Goal: Task Accomplishment & Management: Use online tool/utility

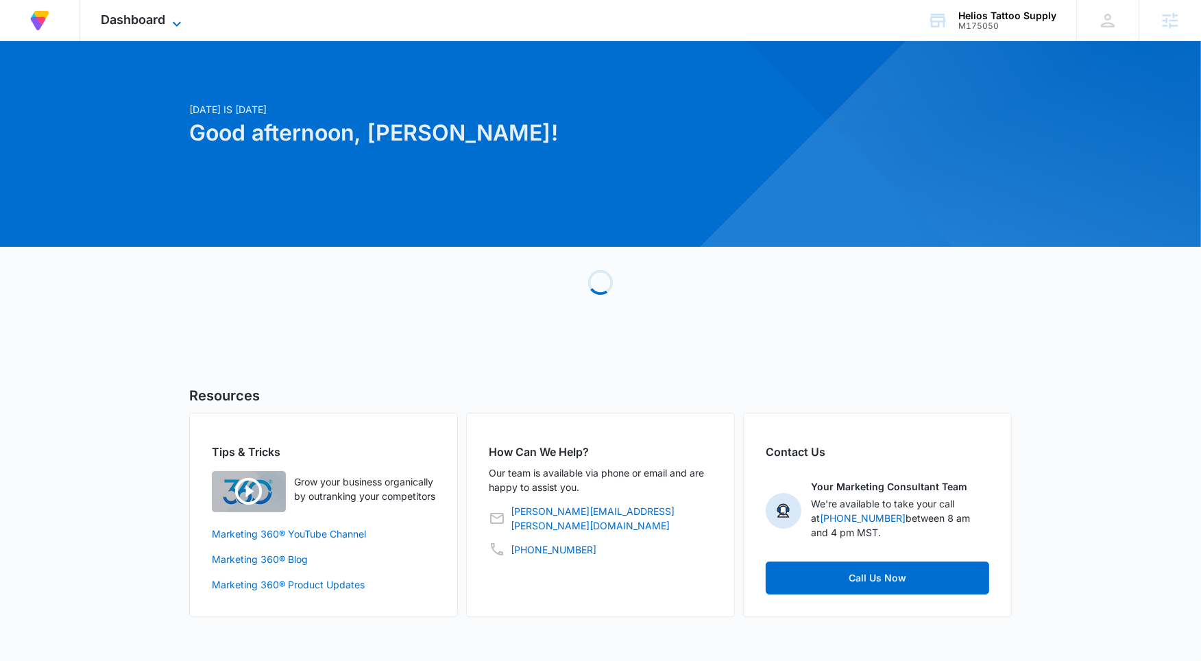
click at [147, 23] on span "Dashboard" at bounding box center [133, 19] width 64 height 14
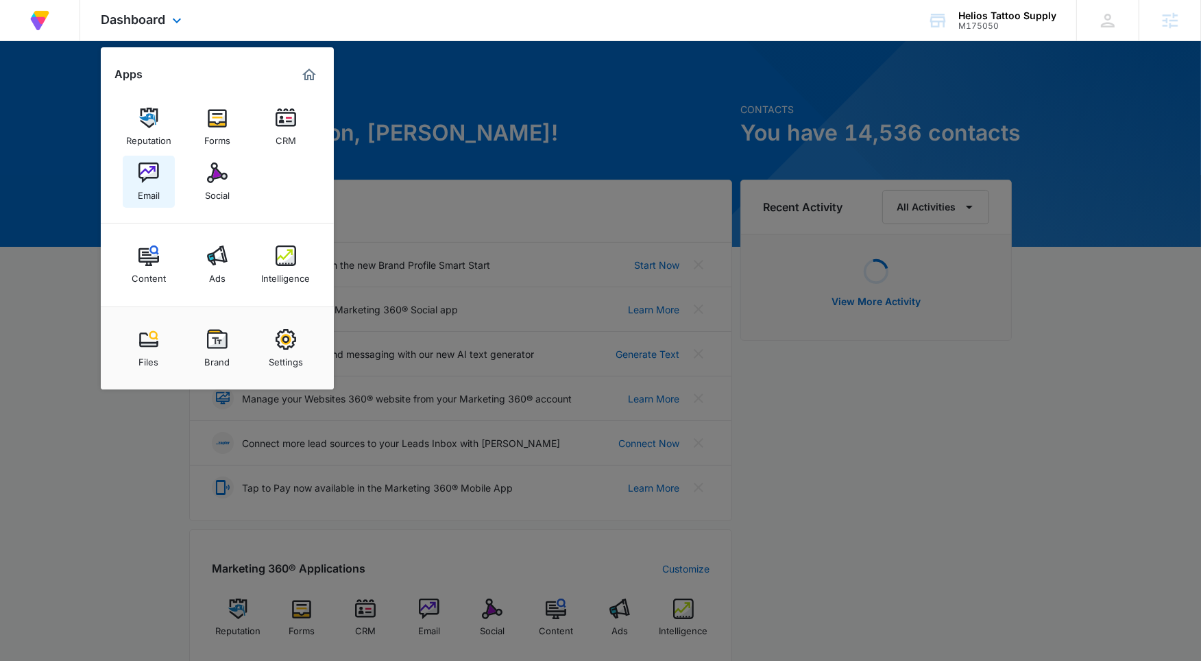
click at [157, 178] on img at bounding box center [149, 173] width 21 height 21
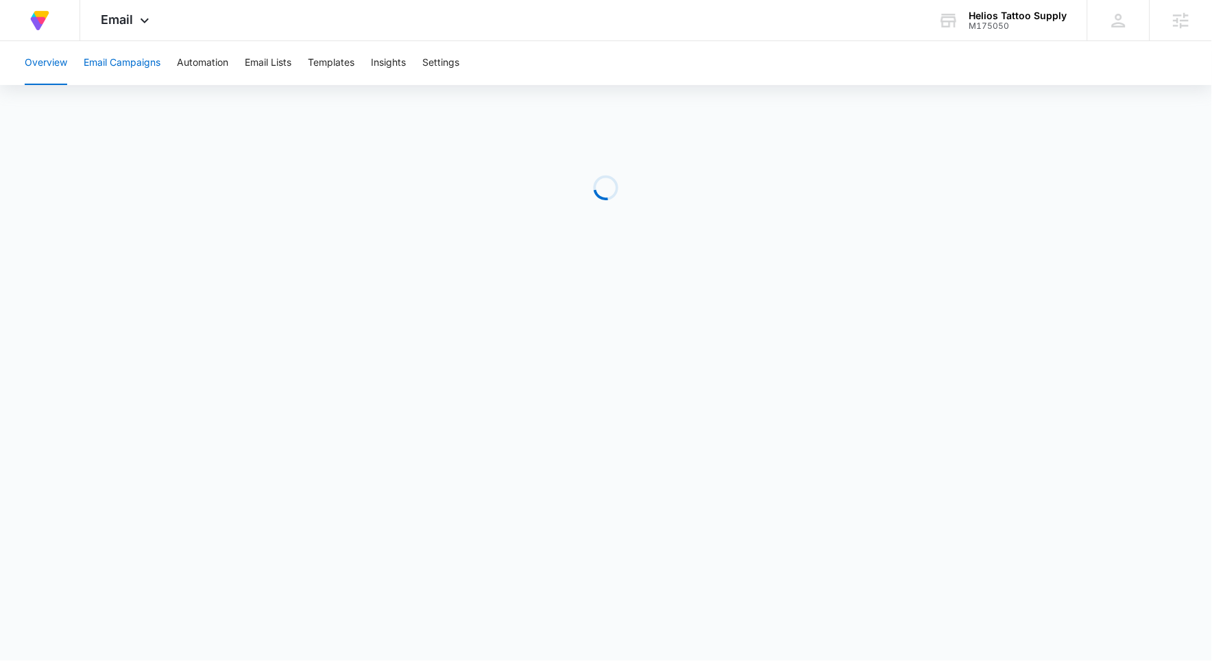
click at [150, 57] on button "Email Campaigns" at bounding box center [122, 63] width 77 height 44
click at [342, 71] on button "Templates" at bounding box center [331, 63] width 47 height 44
click at [145, 60] on button "Email Campaigns" at bounding box center [122, 63] width 77 height 44
click at [130, 63] on button "Email Campaigns" at bounding box center [122, 63] width 77 height 44
click at [339, 62] on button "Templates" at bounding box center [331, 63] width 47 height 44
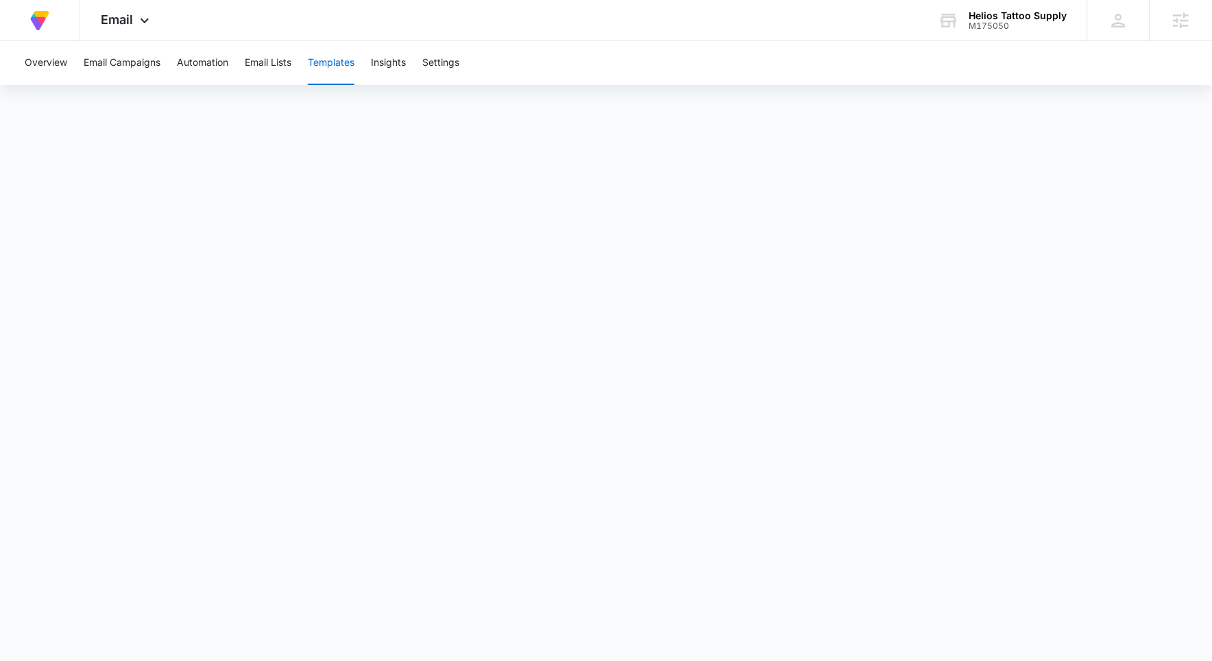
click at [163, 75] on div "Overview Email Campaigns Automation Email Lists Templates Insights Settings" at bounding box center [606, 63] width 1180 height 44
click at [148, 69] on button "Email Campaigns" at bounding box center [122, 63] width 77 height 44
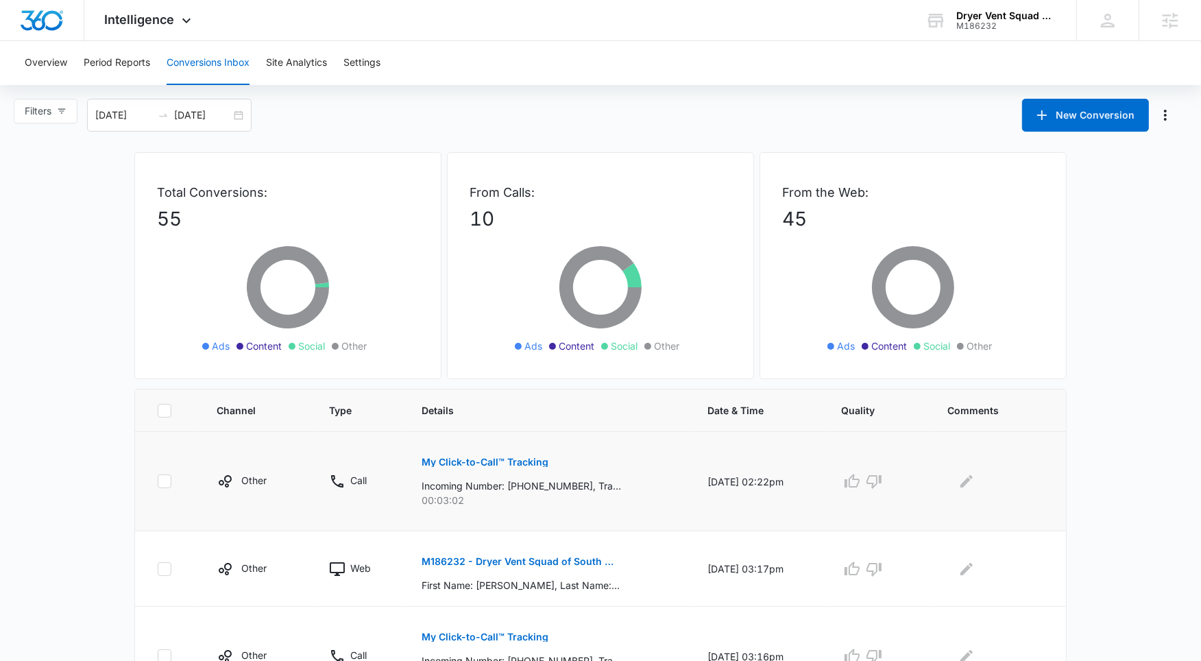
click at [487, 463] on p "My Click-to-Call™ Tracking" at bounding box center [485, 462] width 127 height 10
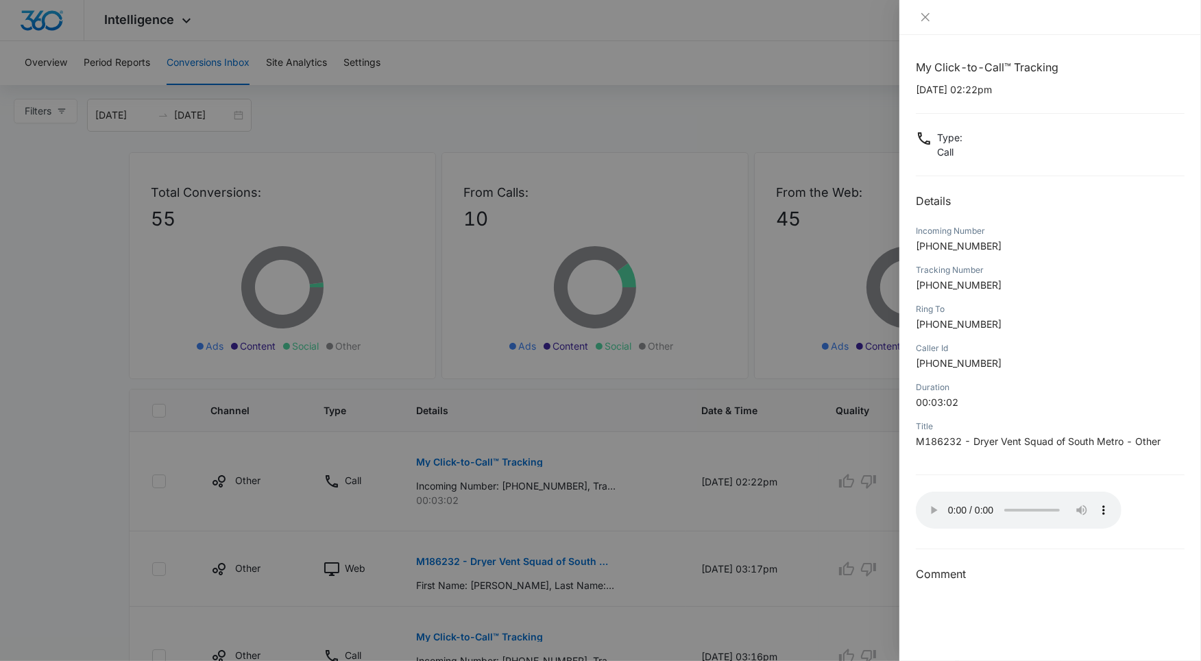
click at [694, 278] on div at bounding box center [600, 330] width 1201 height 661
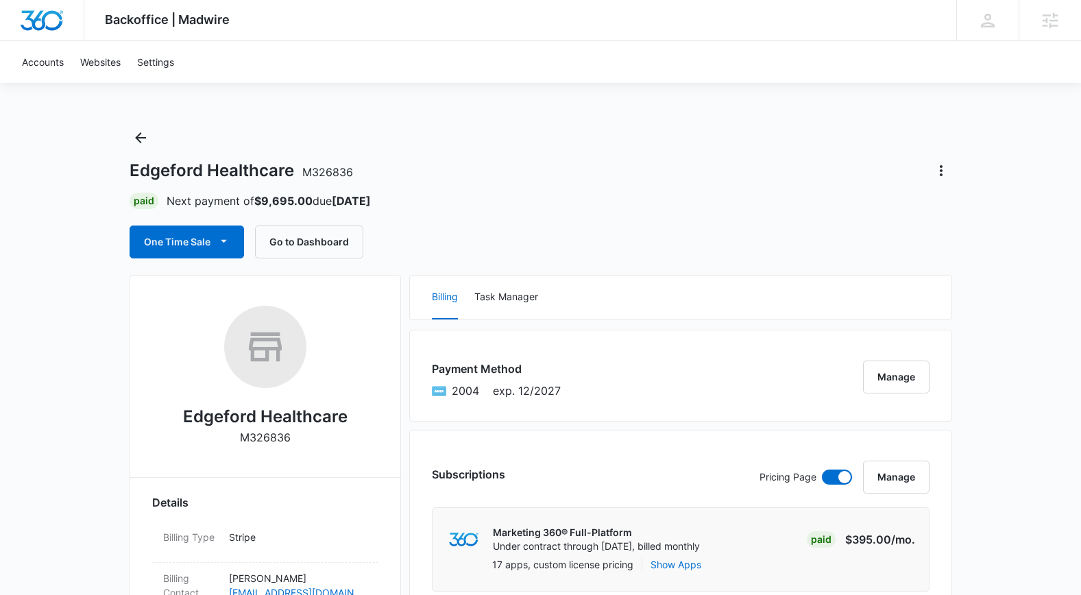
click at [514, 206] on div "Paid Next payment of $9,695.00 due [DATE]" at bounding box center [541, 201] width 823 height 16
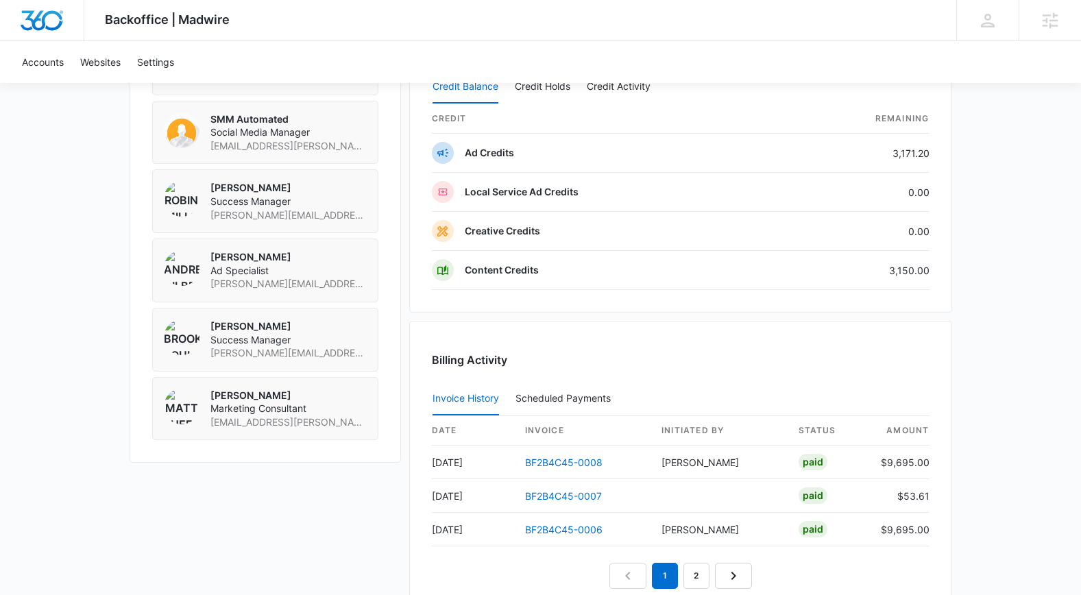
scroll to position [1130, 0]
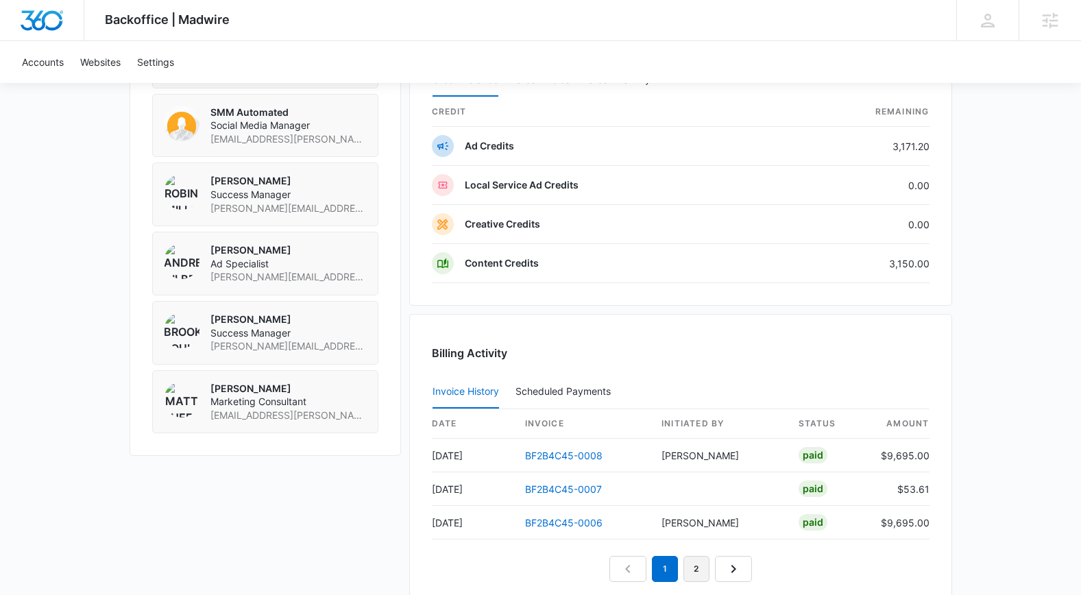
click at [699, 572] on link "2" at bounding box center [697, 569] width 26 height 26
click at [718, 577] on link "3" at bounding box center [713, 569] width 26 height 26
click at [679, 540] on link "2" at bounding box center [681, 536] width 26 height 26
click at [660, 568] on link "1" at bounding box center [649, 569] width 26 height 26
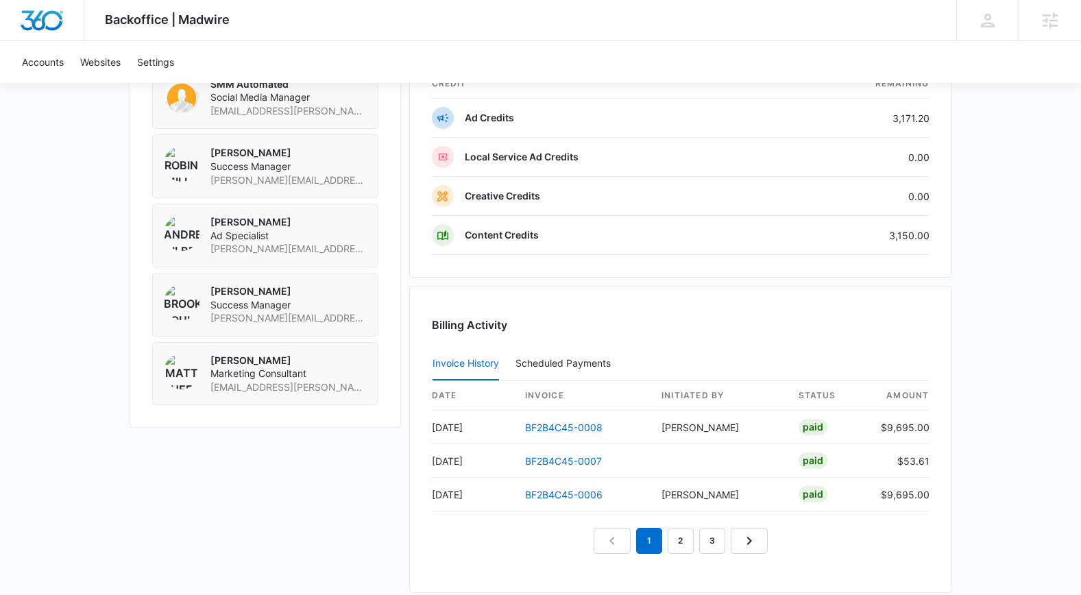
scroll to position [1223, 0]
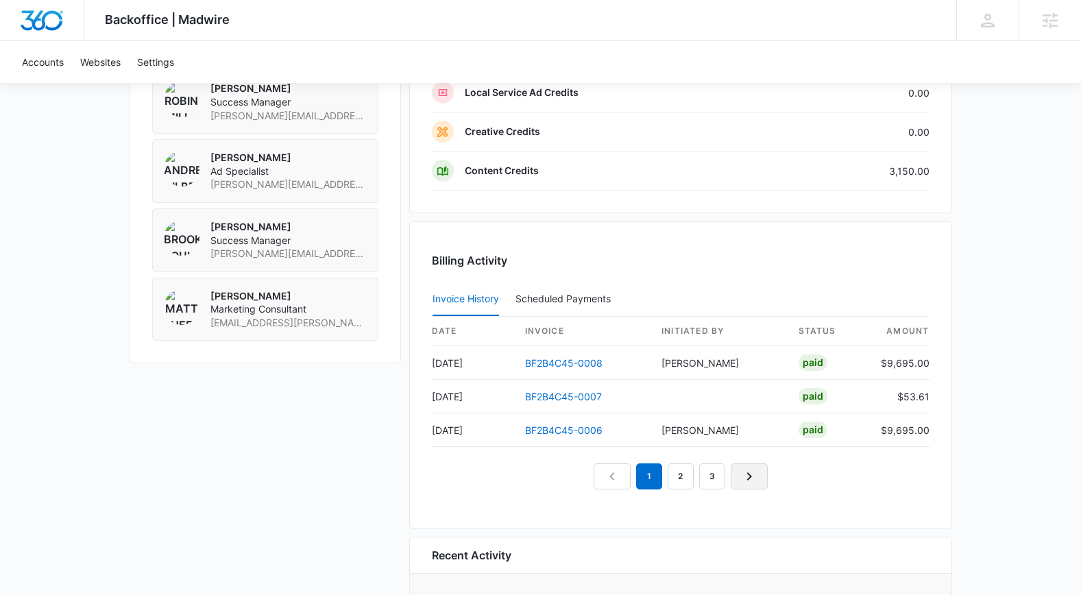
click at [741, 485] on link "Next Page" at bounding box center [749, 477] width 37 height 26
click at [744, 484] on icon "Next Page" at bounding box center [749, 476] width 16 height 16
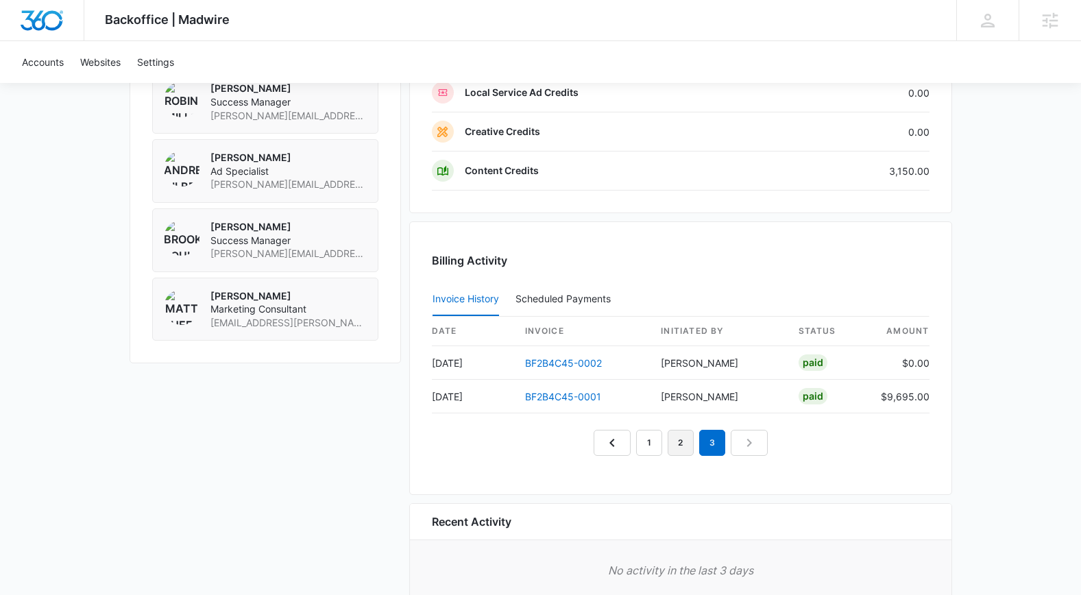
click at [677, 444] on link "2" at bounding box center [681, 443] width 26 height 26
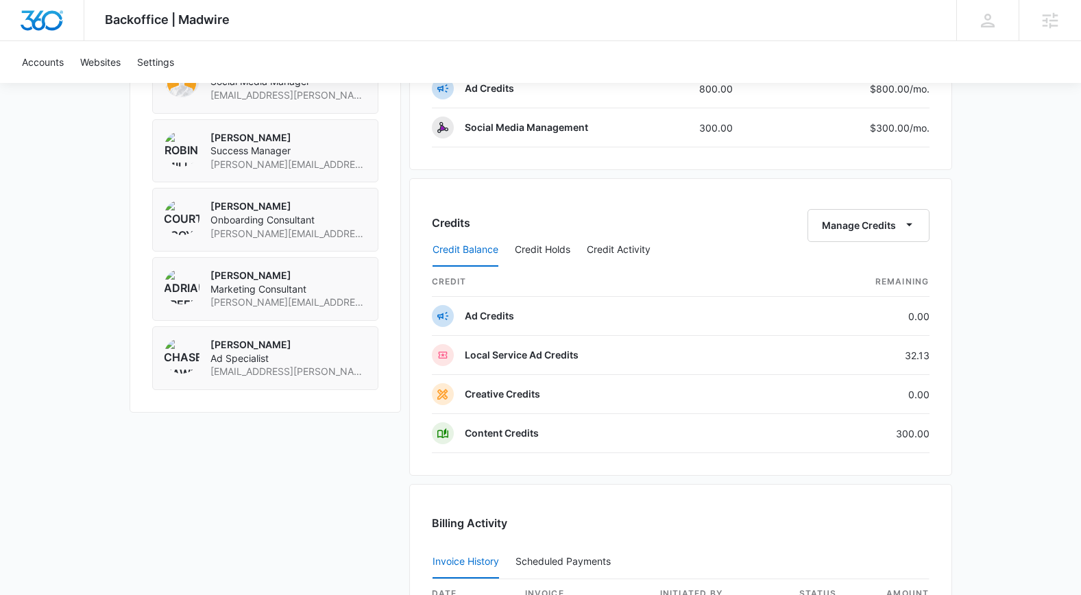
scroll to position [1287, 0]
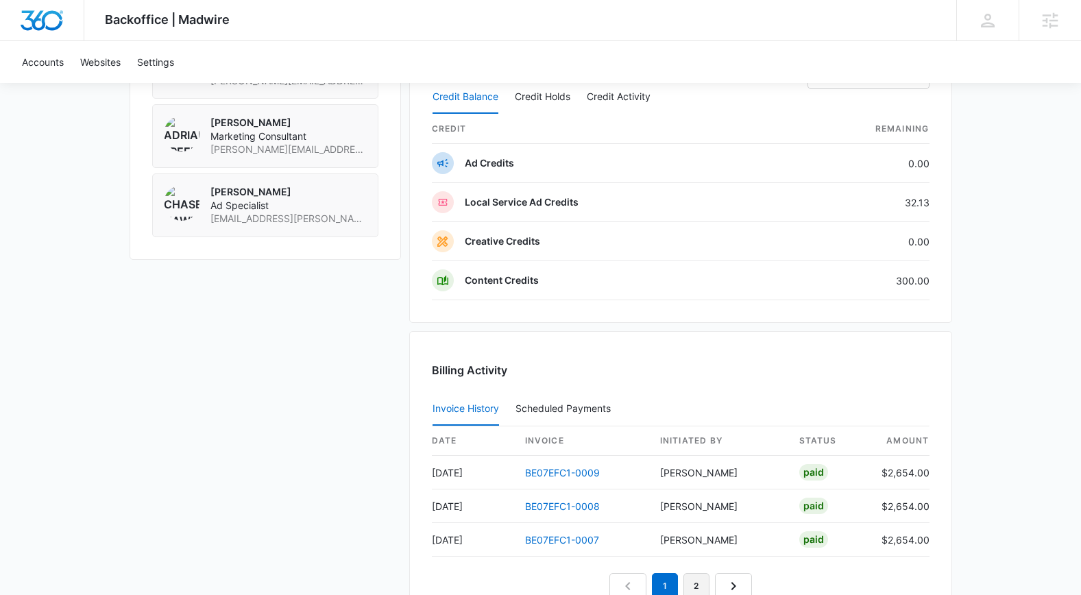
click at [706, 579] on link "2" at bounding box center [697, 586] width 26 height 26
click at [710, 578] on link "3" at bounding box center [713, 586] width 26 height 26
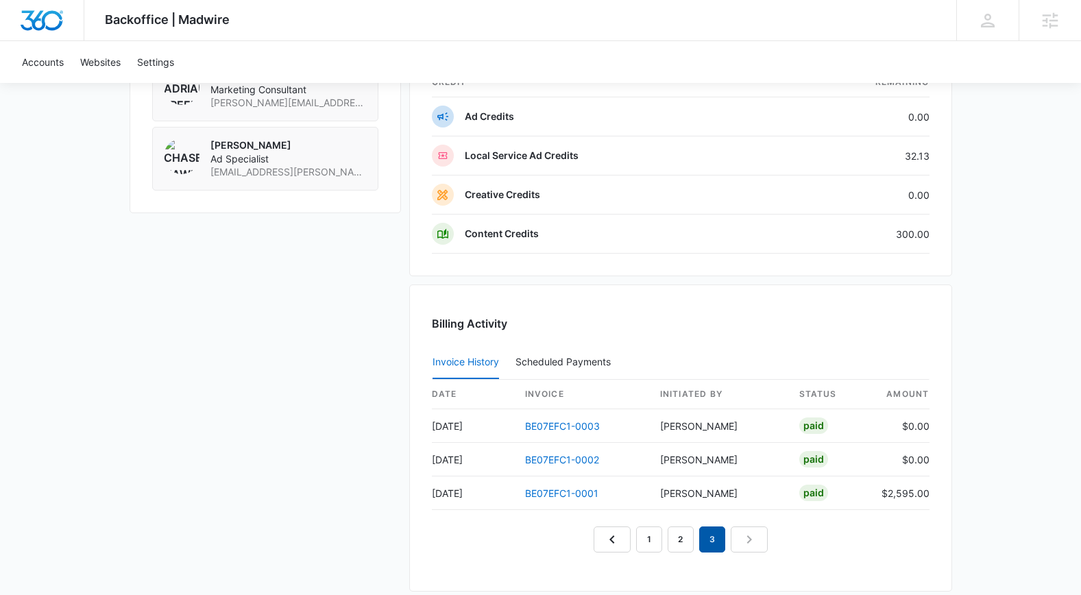
scroll to position [1356, 0]
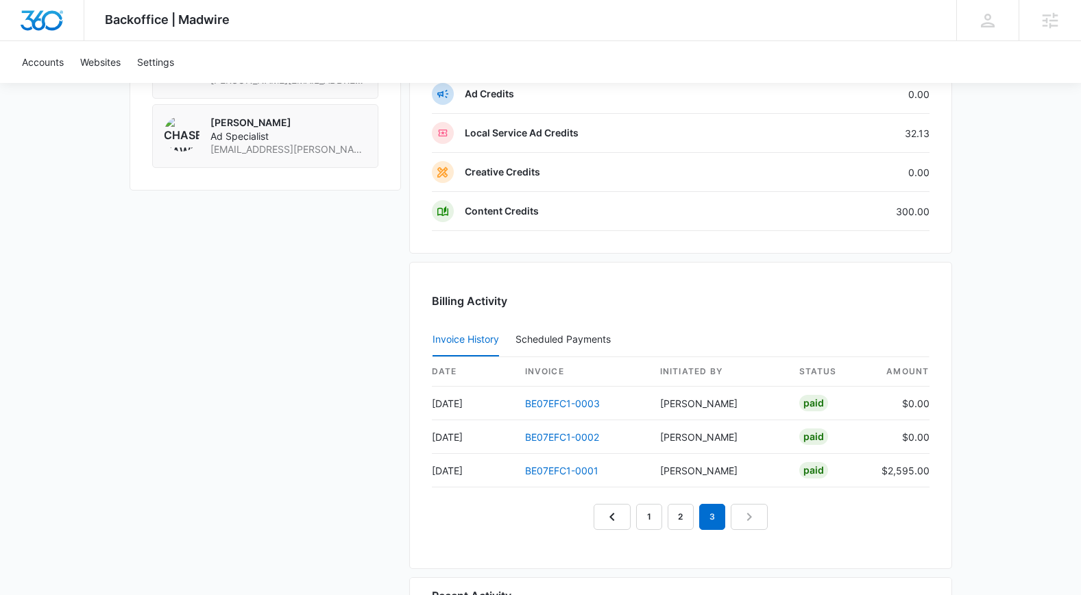
click at [518, 246] on div "Credits Manage Credits Credit Balance Credit Holds Credit Activity credit Remai…" at bounding box center [680, 105] width 543 height 298
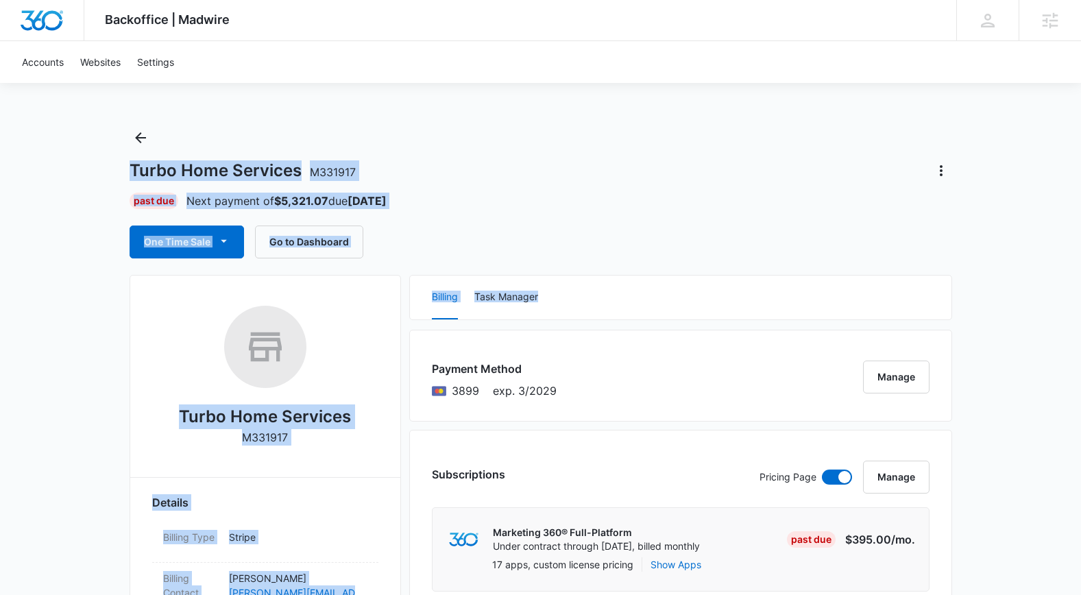
drag, startPoint x: 780, startPoint y: 299, endPoint x: 106, endPoint y: 169, distance: 686.6
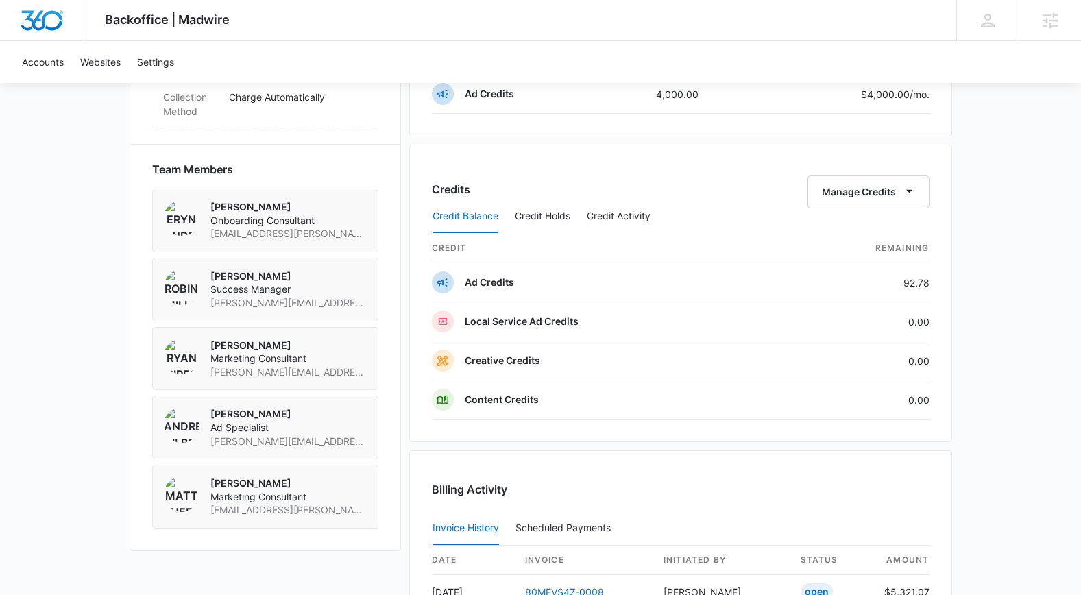
scroll to position [1099, 0]
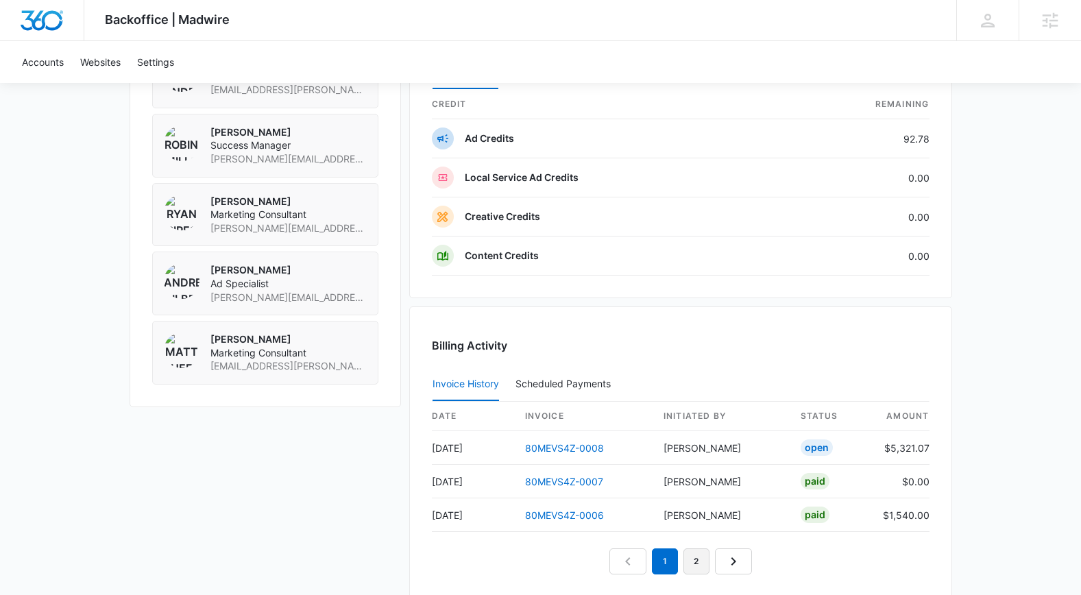
click at [707, 557] on link "2" at bounding box center [697, 562] width 26 height 26
click at [710, 559] on link "3" at bounding box center [713, 562] width 26 height 26
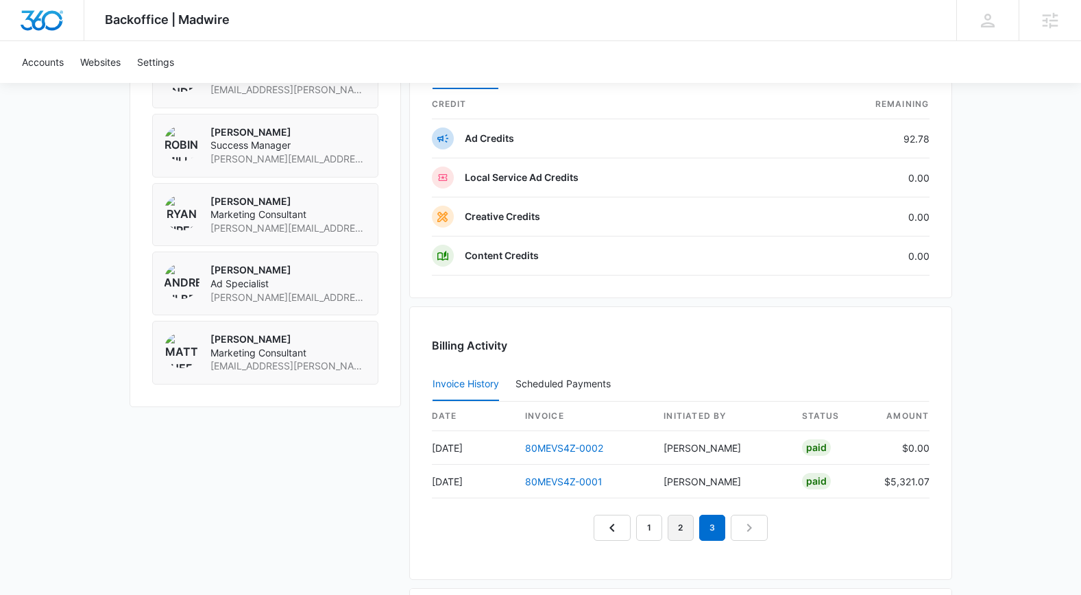
click at [674, 523] on link "2" at bounding box center [681, 528] width 26 height 26
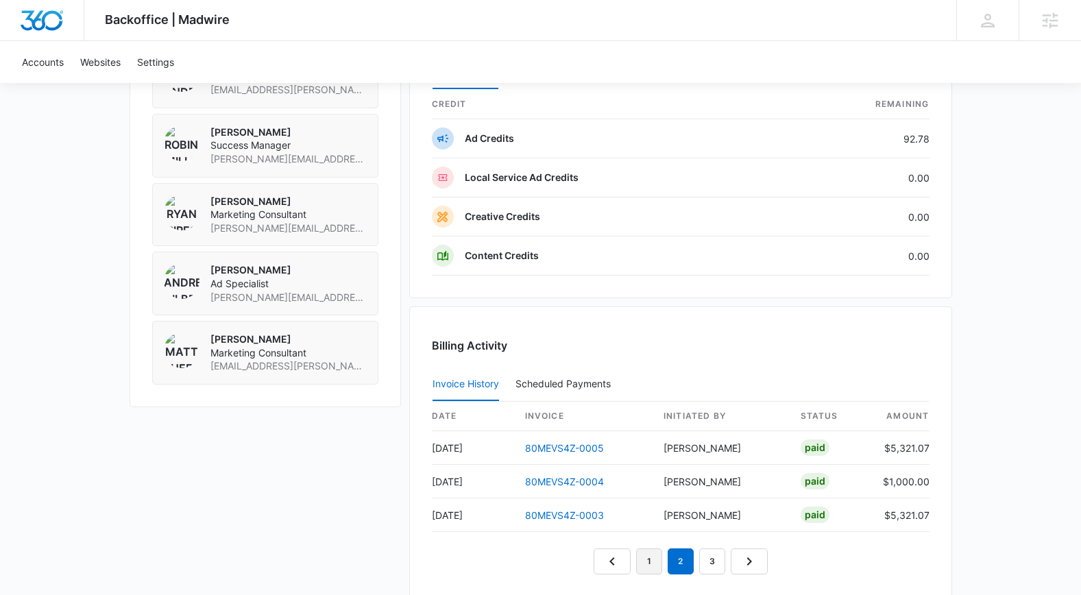
click at [654, 555] on link "1" at bounding box center [649, 562] width 26 height 26
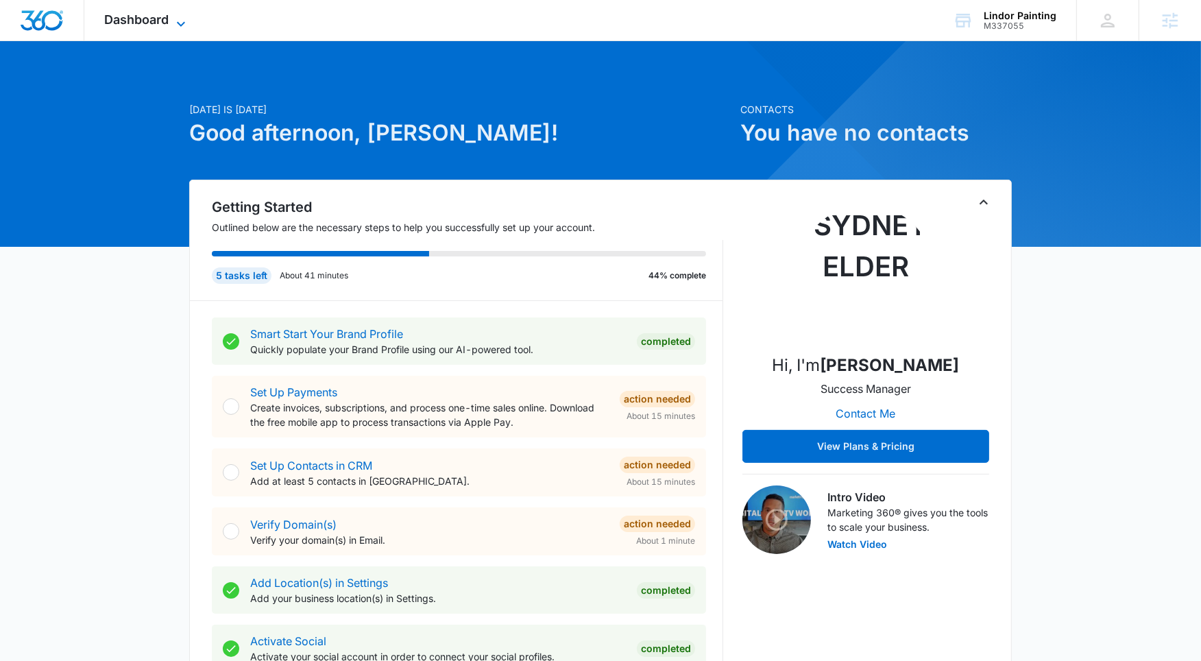
click at [142, 19] on span "Dashboard" at bounding box center [137, 19] width 64 height 14
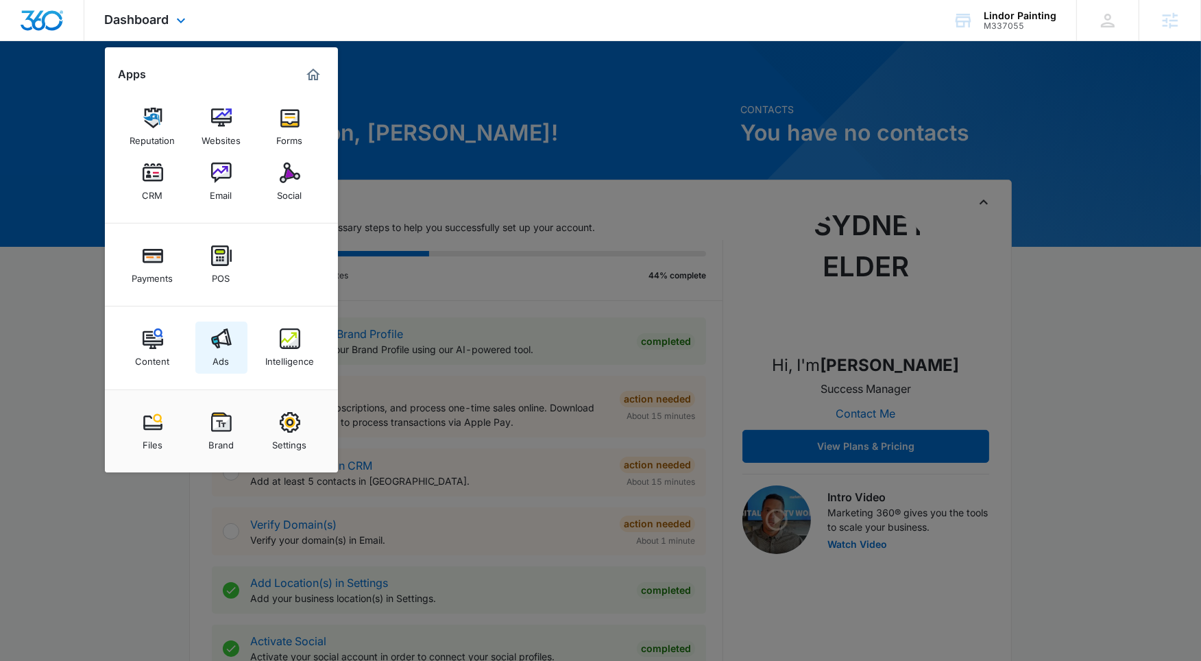
click at [224, 353] on div "Ads" at bounding box center [221, 358] width 16 height 18
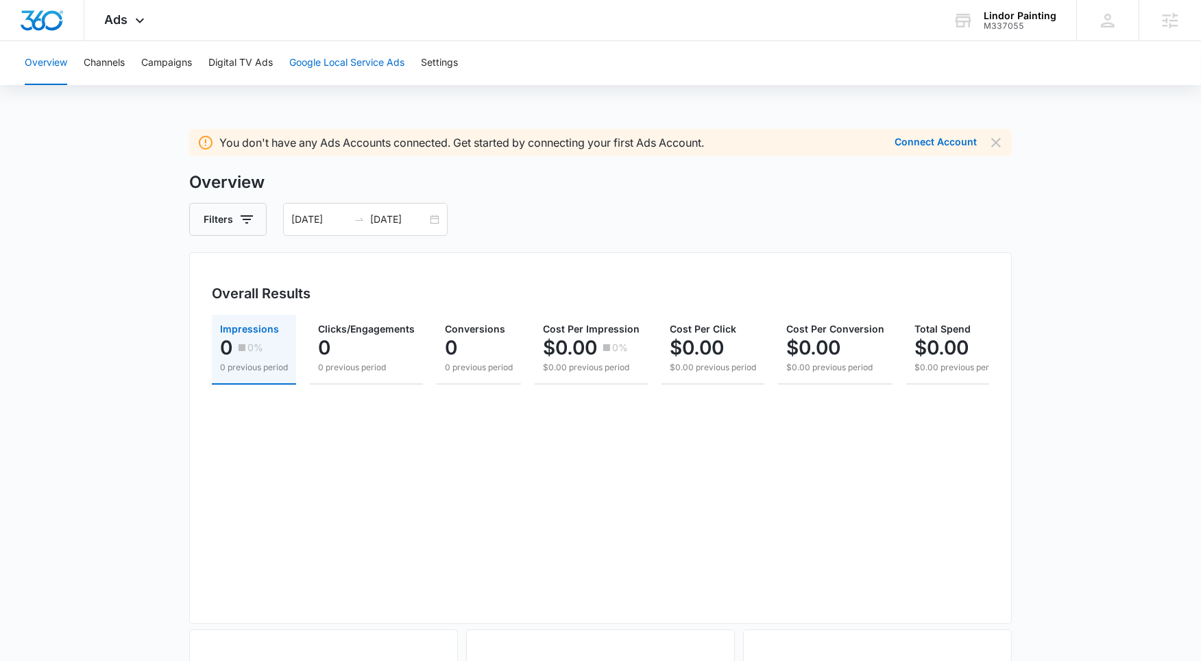
click at [320, 56] on button "Google Local Service Ads" at bounding box center [346, 63] width 115 height 44
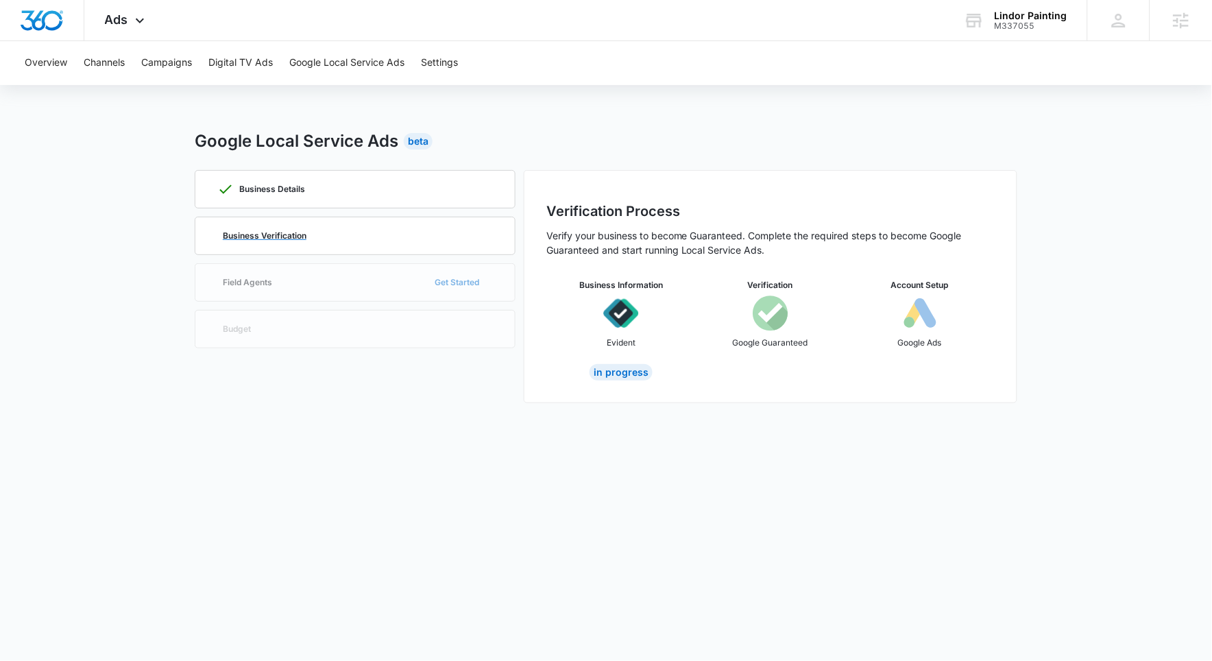
click at [311, 237] on div "Business Verification" at bounding box center [355, 235] width 276 height 37
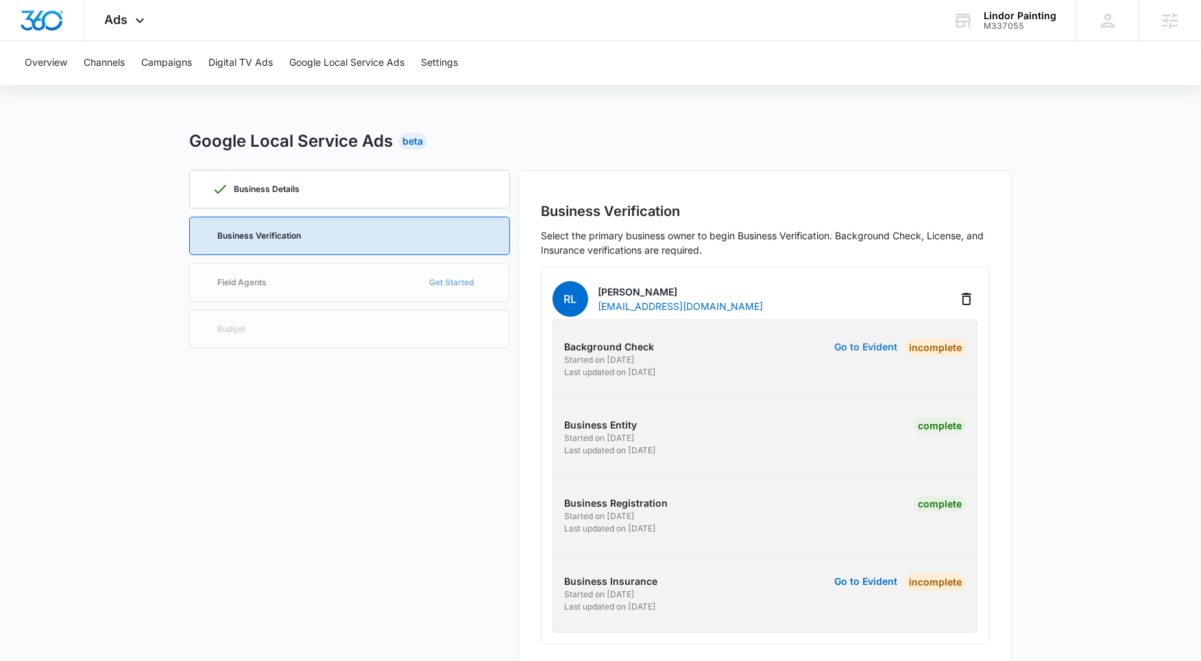
click at [863, 344] on button "Go to Evident" at bounding box center [866, 347] width 63 height 10
click at [878, 343] on button "Go to Evident" at bounding box center [866, 347] width 63 height 10
copy button "Evident"
click at [798, 323] on div "Background Check Started on [DATE] Last updated on [DATE] Go to Evident Incompl…" at bounding box center [765, 476] width 425 height 313
click at [862, 344] on button "Go to Evident" at bounding box center [866, 347] width 63 height 10
